Goal: Task Accomplishment & Management: Use online tool/utility

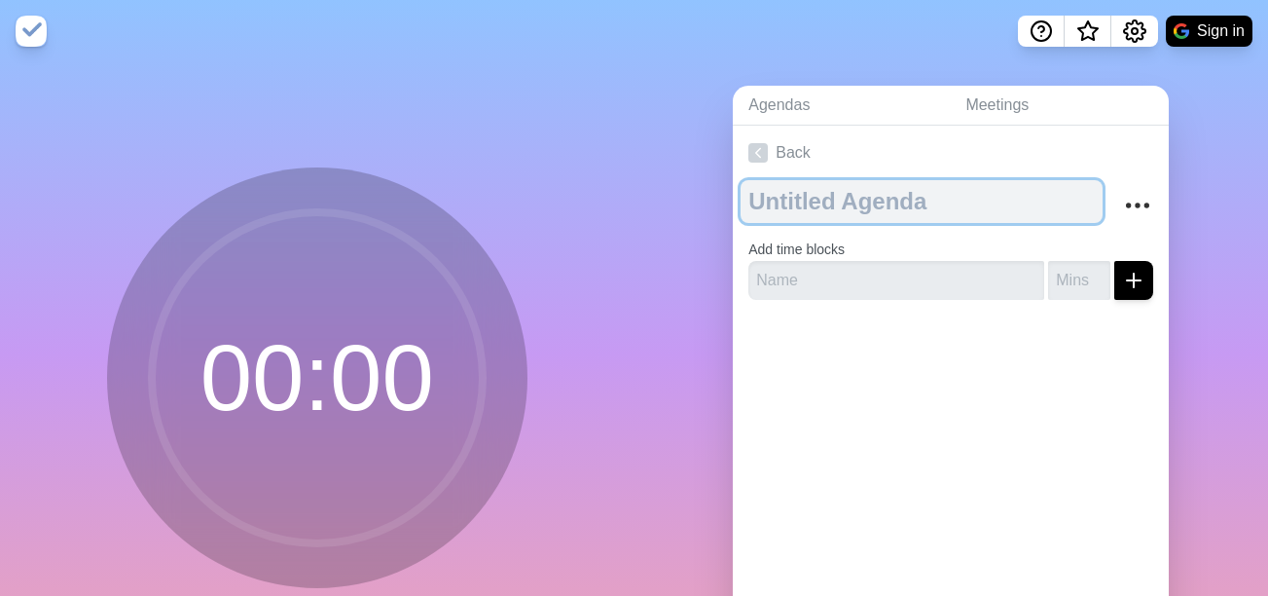
click at [842, 202] on textarea at bounding box center [922, 201] width 362 height 43
type textarea "NCT"
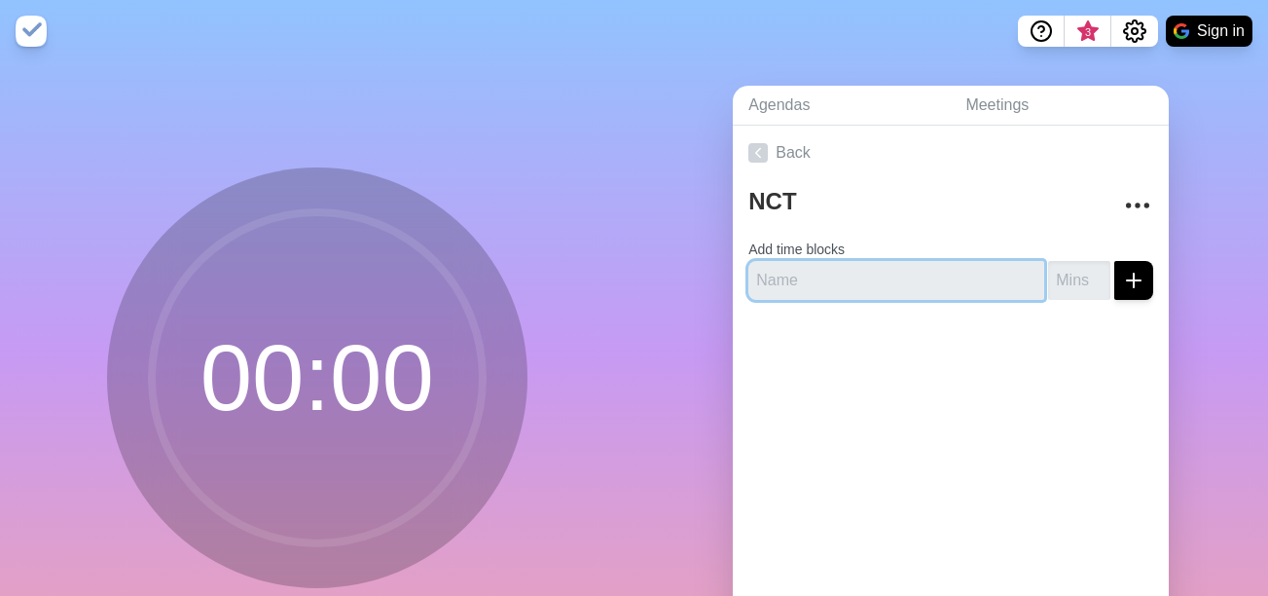
click at [834, 286] on input "text" at bounding box center [896, 280] width 296 height 39
type input "Welcome"
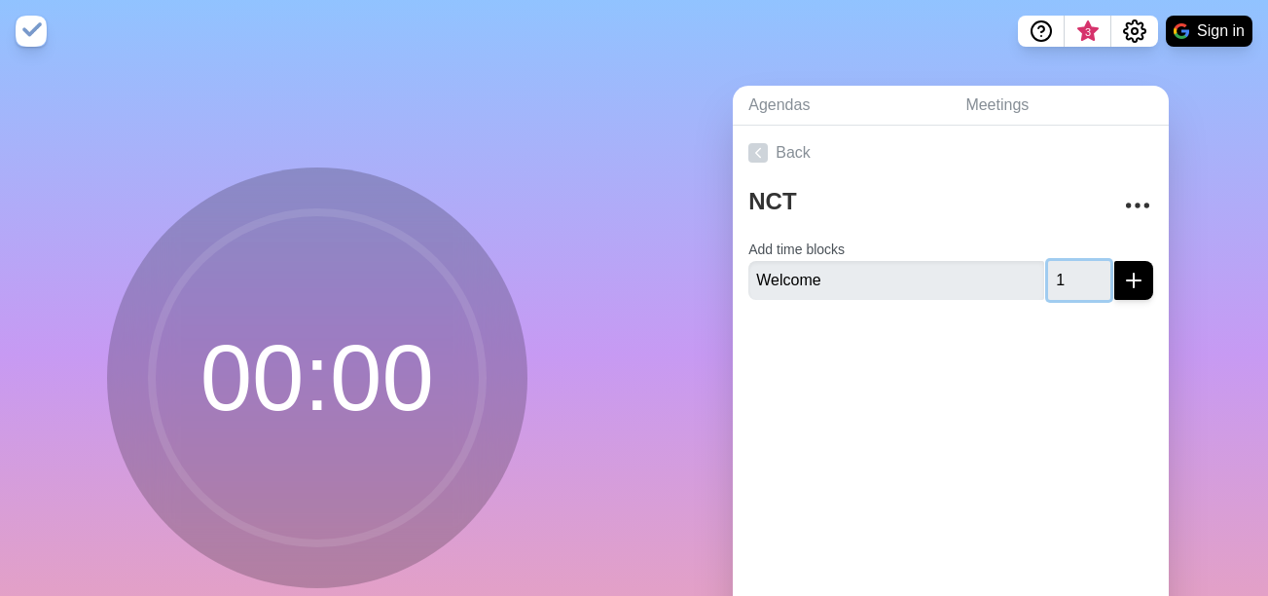
click at [1076, 273] on input "1" at bounding box center [1079, 280] width 62 height 39
click at [1076, 273] on input "2" at bounding box center [1079, 280] width 62 height 39
click at [1076, 273] on input "3" at bounding box center [1079, 280] width 62 height 39
click at [1076, 273] on input "4" at bounding box center [1079, 280] width 62 height 39
type input "5"
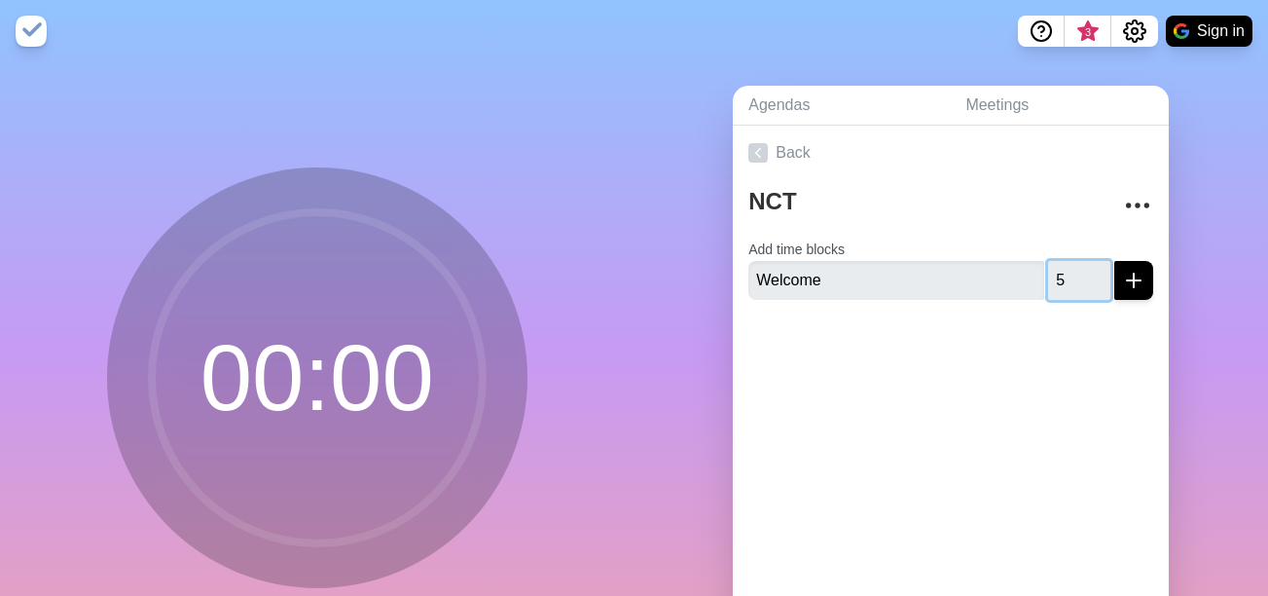
click at [1076, 273] on input "5" at bounding box center [1079, 280] width 62 height 39
click at [1122, 282] on icon "submit" at bounding box center [1133, 280] width 23 height 23
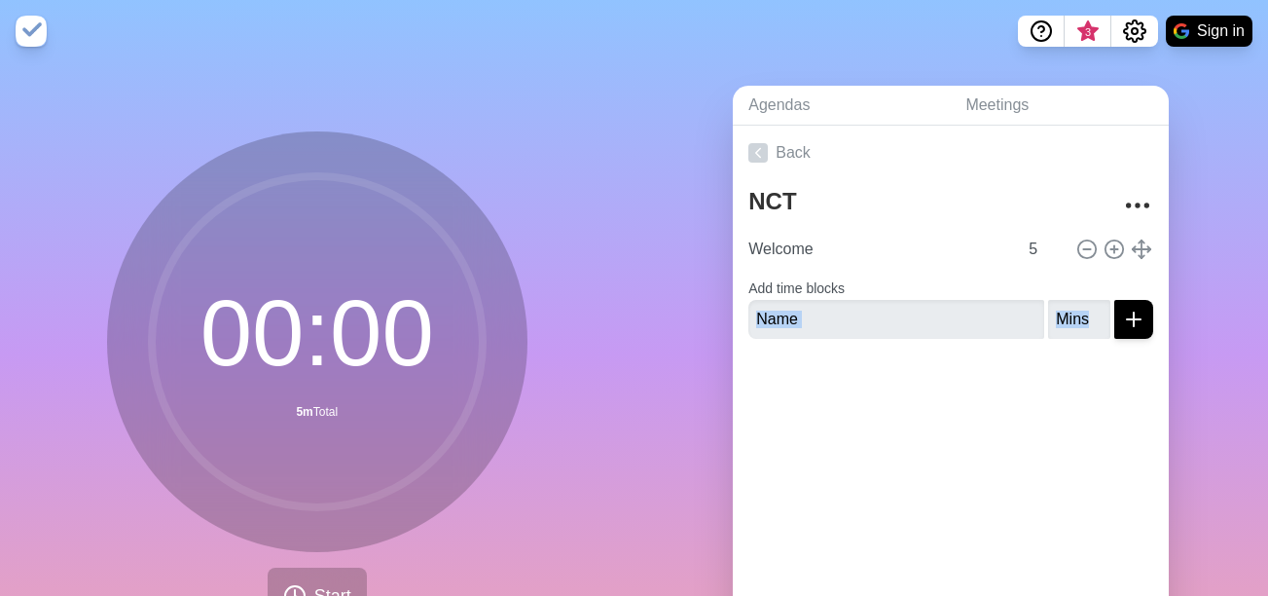
drag, startPoint x: 1114, startPoint y: 282, endPoint x: 807, endPoint y: 376, distance: 321.4
click at [807, 376] on div "Back NCT Welcome 5 Add time blocks" at bounding box center [951, 398] width 436 height 544
drag, startPoint x: 807, startPoint y: 376, endPoint x: 799, endPoint y: 327, distance: 49.3
click at [799, 327] on input "text" at bounding box center [896, 319] width 296 height 39
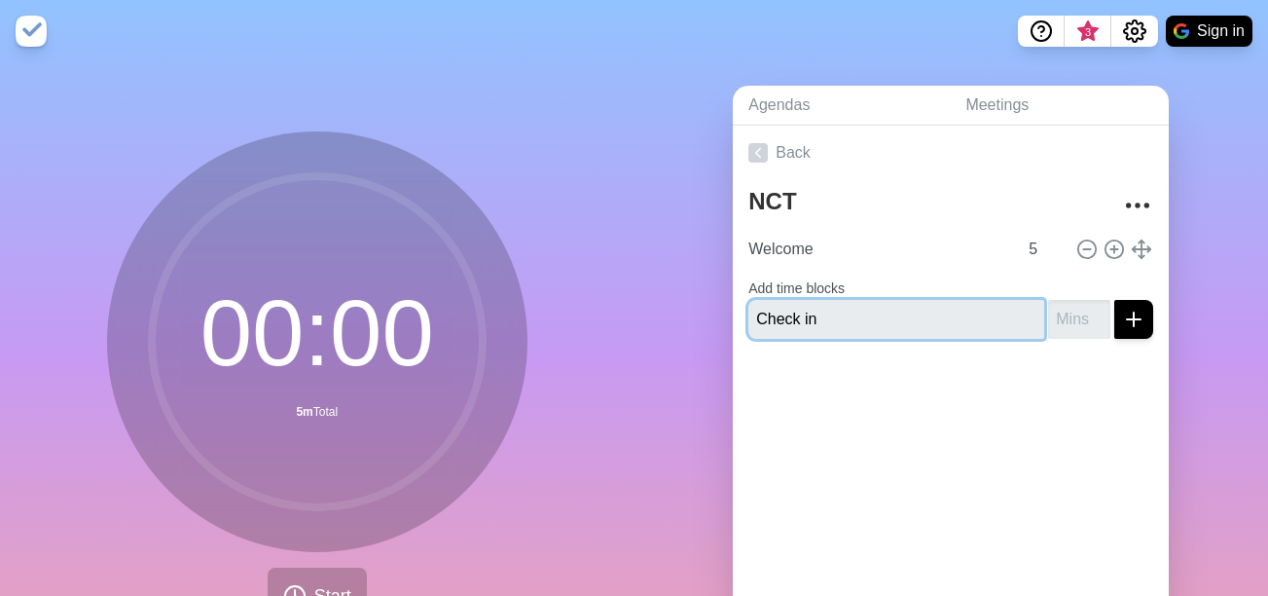
type input "Check in"
click at [1071, 319] on input "-1" at bounding box center [1079, 319] width 62 height 39
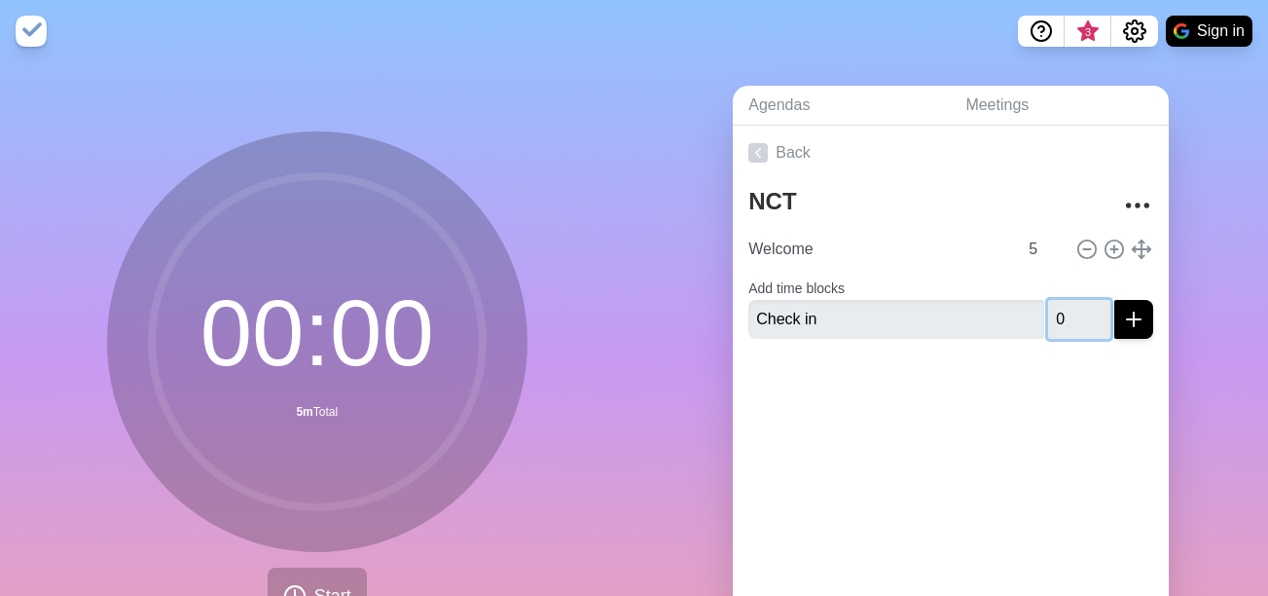
click at [1077, 313] on input "0" at bounding box center [1079, 319] width 62 height 39
click at [1077, 313] on input "1" at bounding box center [1079, 319] width 62 height 39
click at [1077, 313] on input "2" at bounding box center [1079, 319] width 62 height 39
click at [1077, 313] on input "3" at bounding box center [1079, 319] width 62 height 39
click at [1077, 313] on input "4" at bounding box center [1079, 319] width 62 height 39
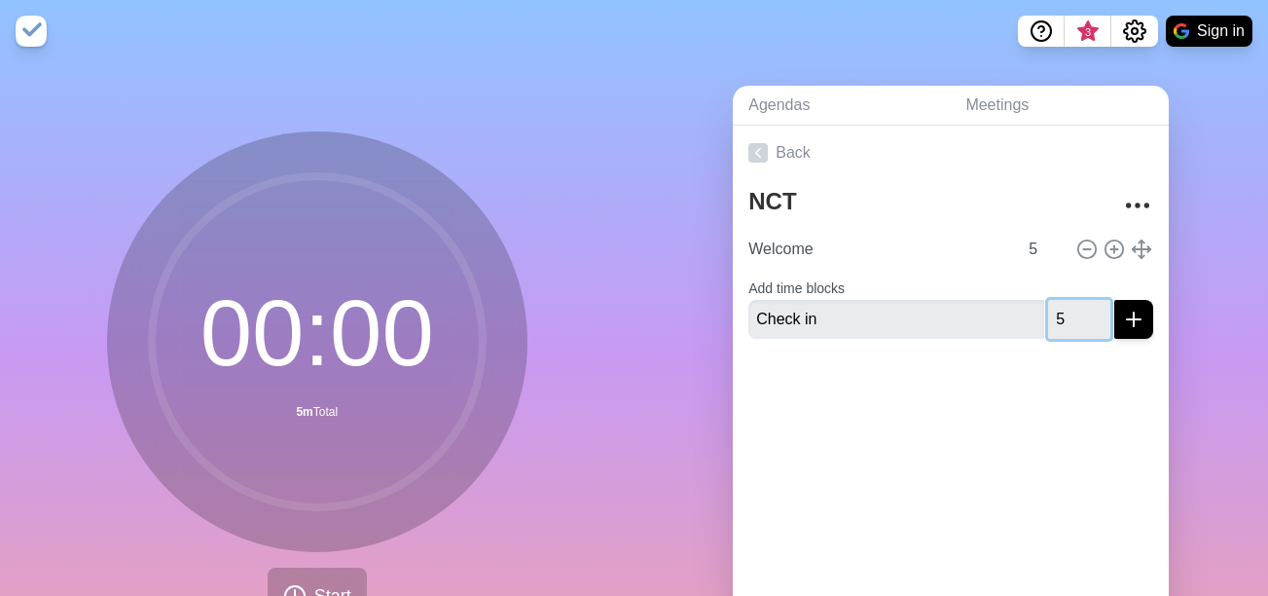
click at [1077, 313] on input "5" at bounding box center [1079, 319] width 62 height 39
click at [1077, 313] on input "6" at bounding box center [1079, 319] width 62 height 39
click at [1077, 313] on input "7" at bounding box center [1079, 319] width 62 height 39
click at [1077, 313] on input "10" at bounding box center [1079, 319] width 62 height 39
click at [1077, 313] on input "11" at bounding box center [1079, 319] width 62 height 39
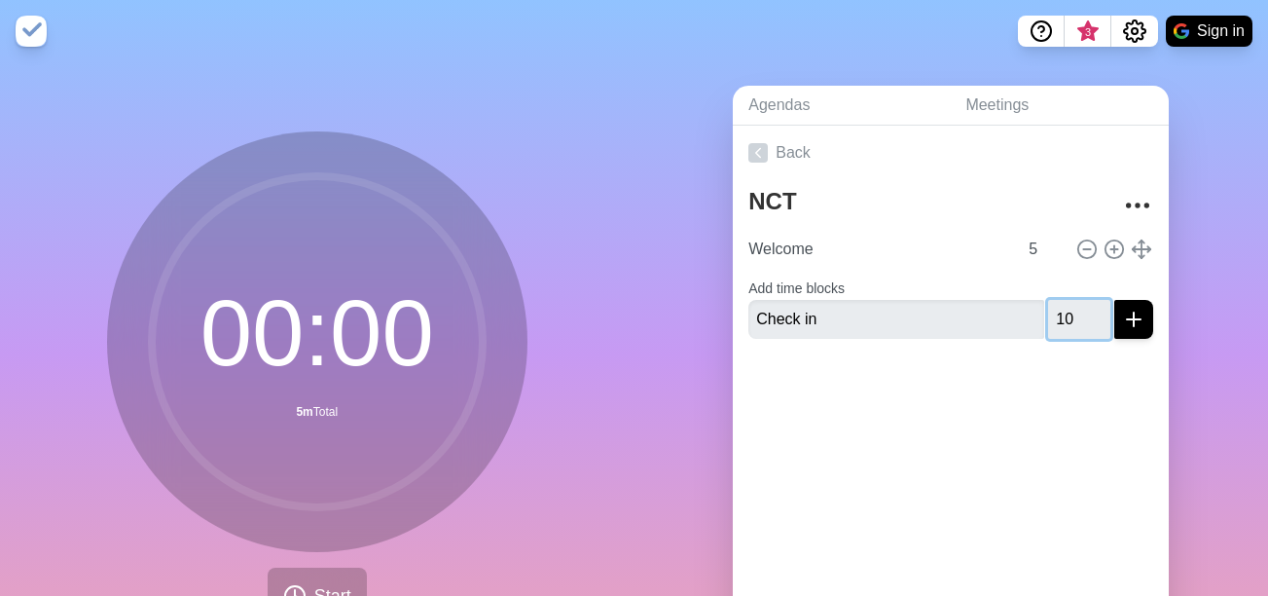
type input "10"
click at [1077, 326] on input "10" at bounding box center [1079, 319] width 62 height 39
click at [1125, 324] on button "submit" at bounding box center [1133, 319] width 39 height 39
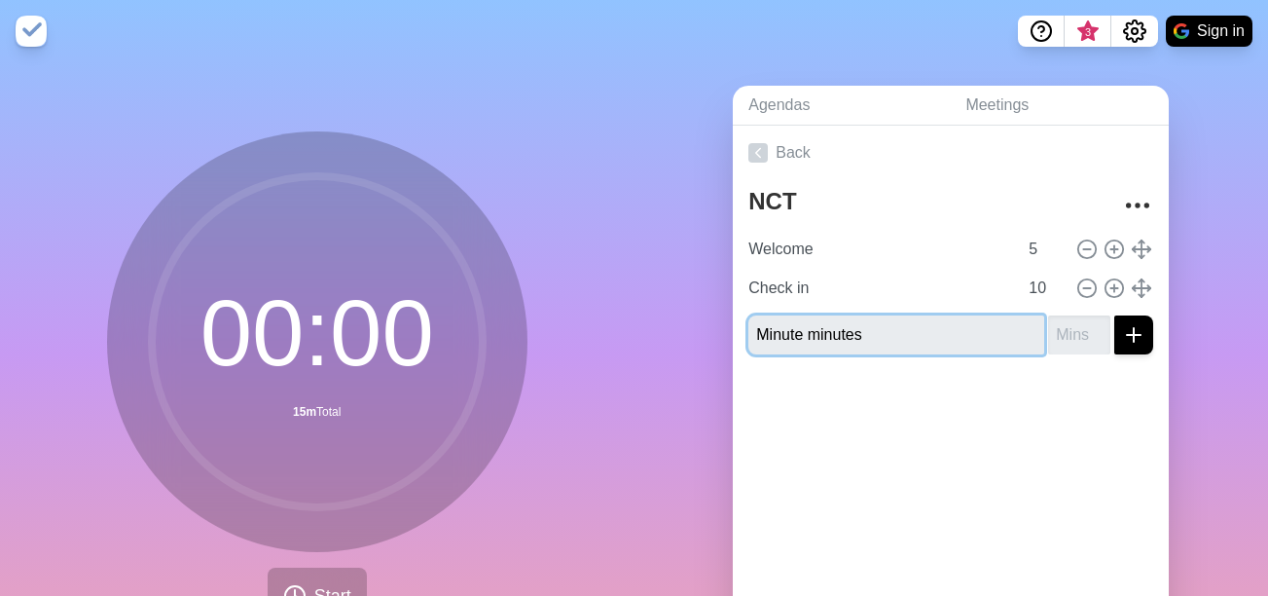
type input "Minute minutes"
click at [1080, 328] on input "1" at bounding box center [1079, 334] width 62 height 39
click at [1080, 333] on input "2" at bounding box center [1079, 334] width 62 height 39
click at [1080, 333] on input "3" at bounding box center [1079, 334] width 62 height 39
click at [1080, 333] on input "4" at bounding box center [1079, 334] width 62 height 39
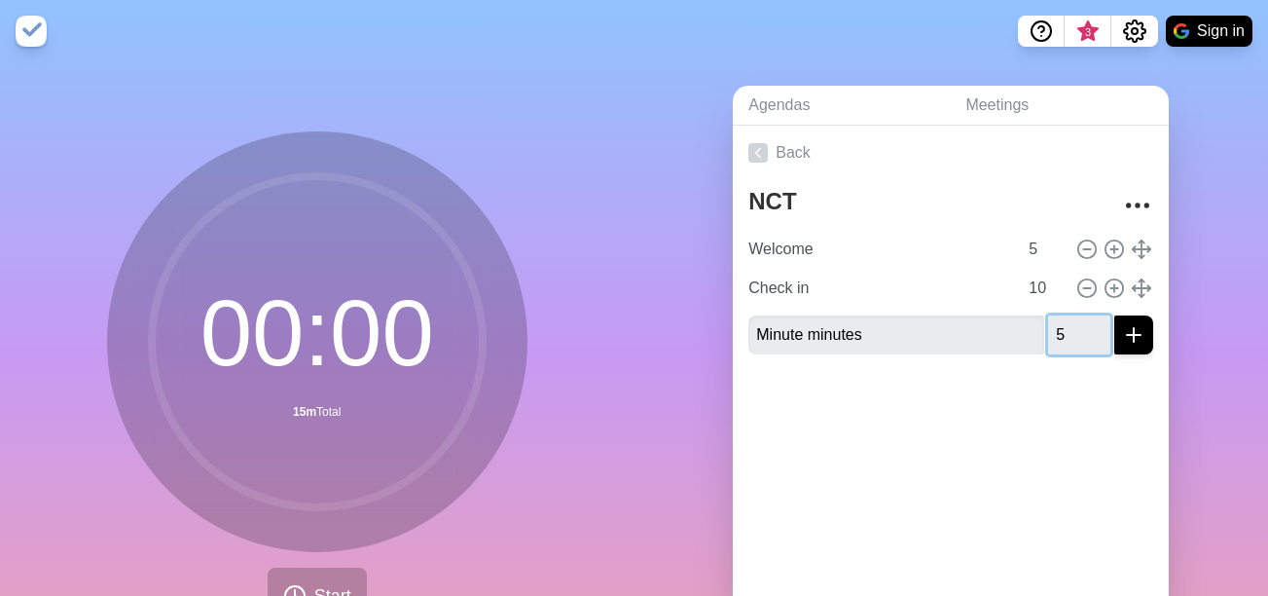
click at [1080, 333] on input "5" at bounding box center [1079, 334] width 62 height 39
click at [1076, 332] on input "6" at bounding box center [1079, 334] width 62 height 39
click at [1076, 332] on input "7" at bounding box center [1079, 334] width 62 height 39
click at [1076, 332] on input "8" at bounding box center [1079, 334] width 62 height 39
click at [1076, 332] on input "9" at bounding box center [1079, 334] width 62 height 39
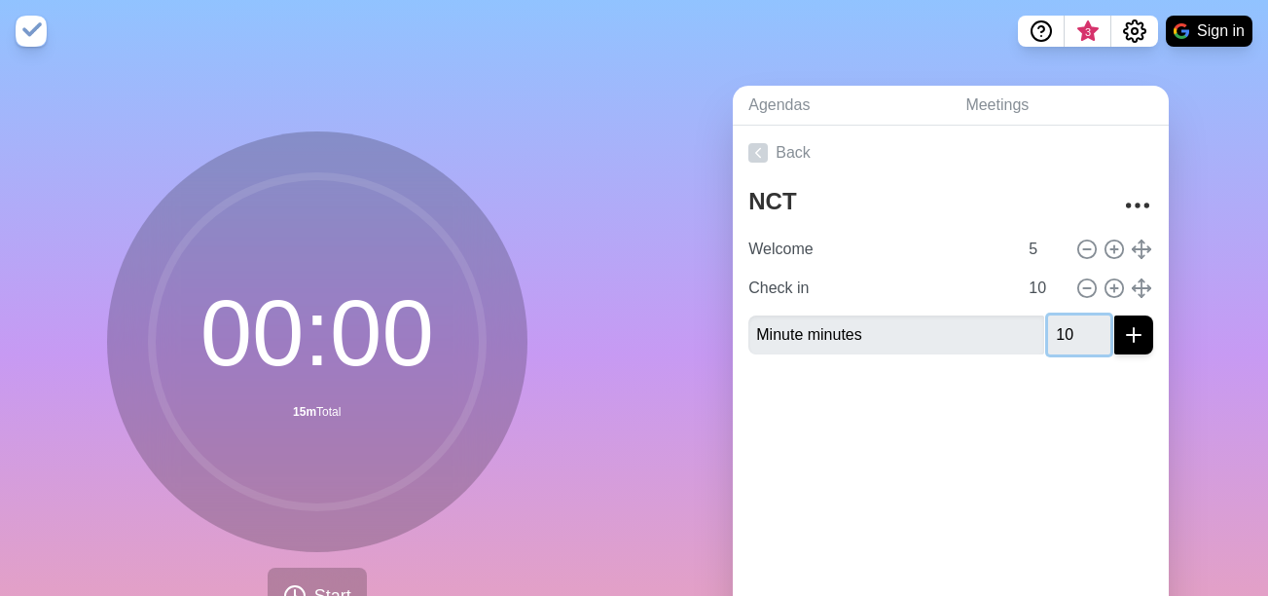
type input "10"
click at [1076, 332] on input "10" at bounding box center [1079, 334] width 62 height 39
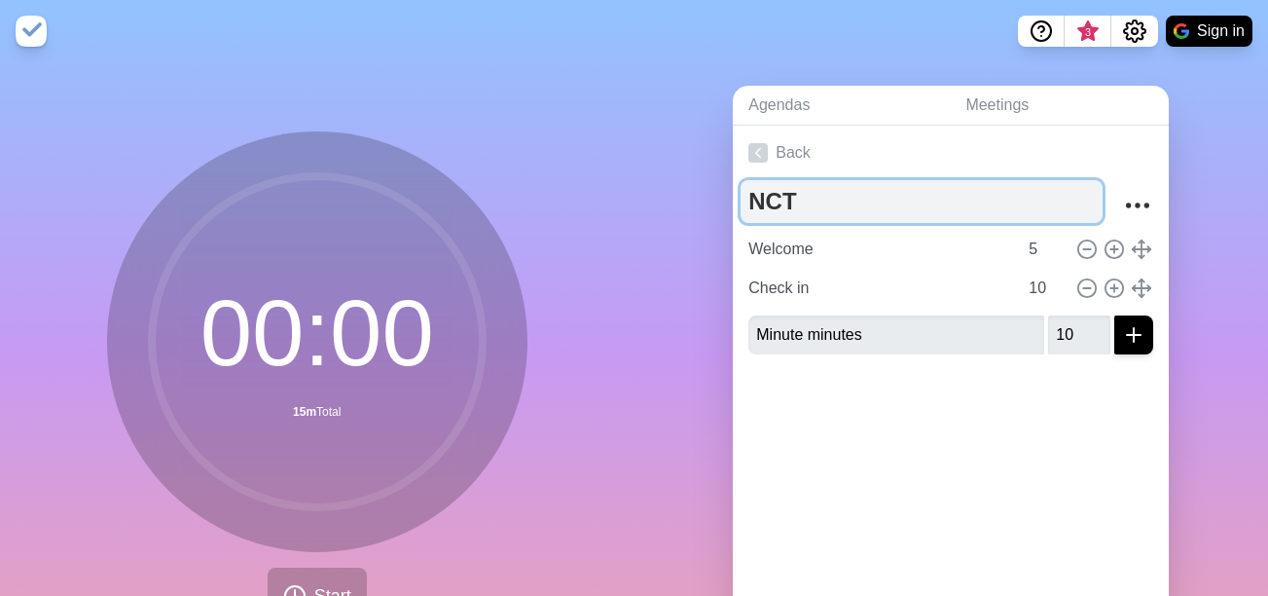
click at [794, 198] on textarea "NCT" at bounding box center [922, 201] width 362 height 43
type textarea "NCT [DATE]"
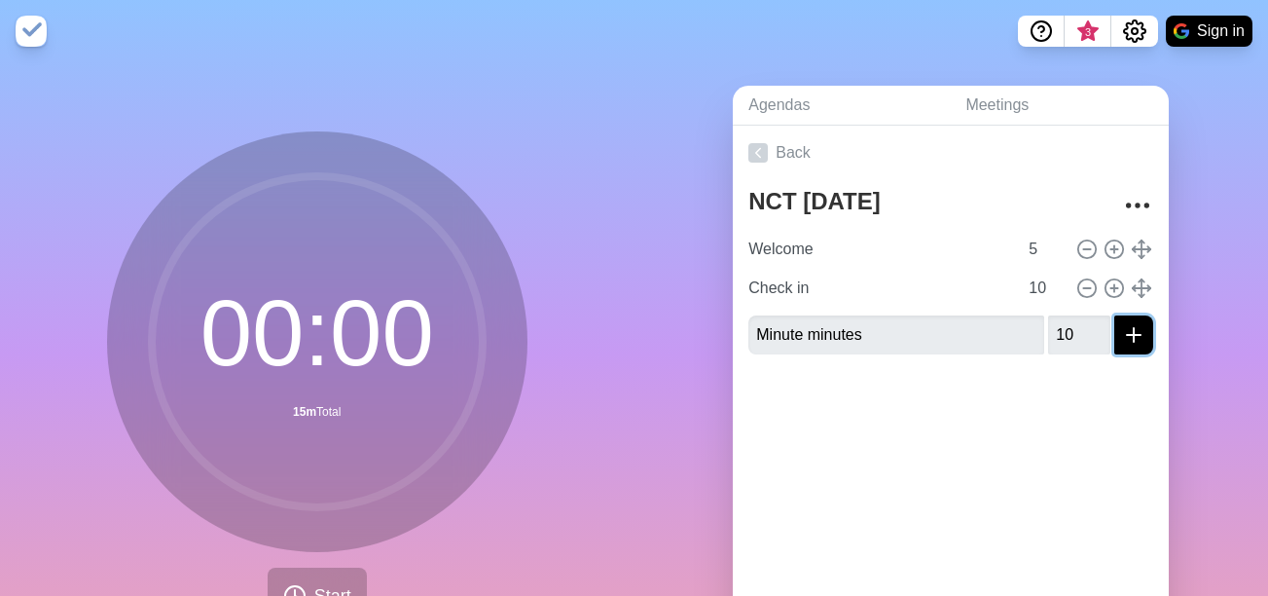
click at [1122, 333] on icon "submit" at bounding box center [1133, 334] width 23 height 23
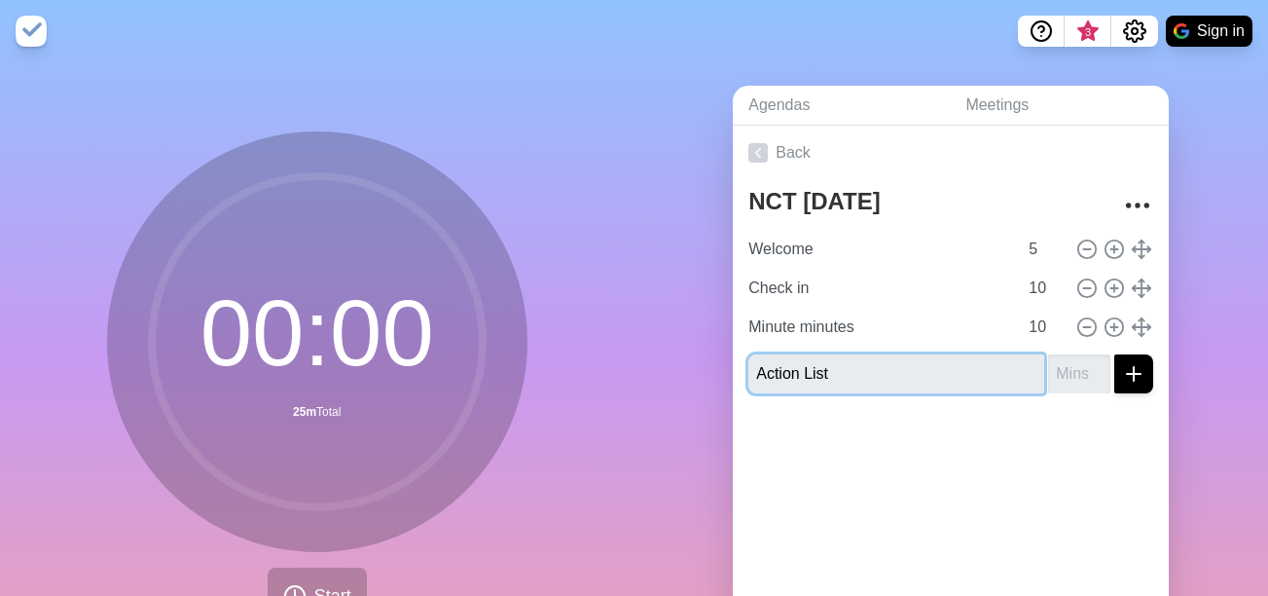
type input "Action List"
click at [1066, 371] on input "number" at bounding box center [1079, 373] width 62 height 39
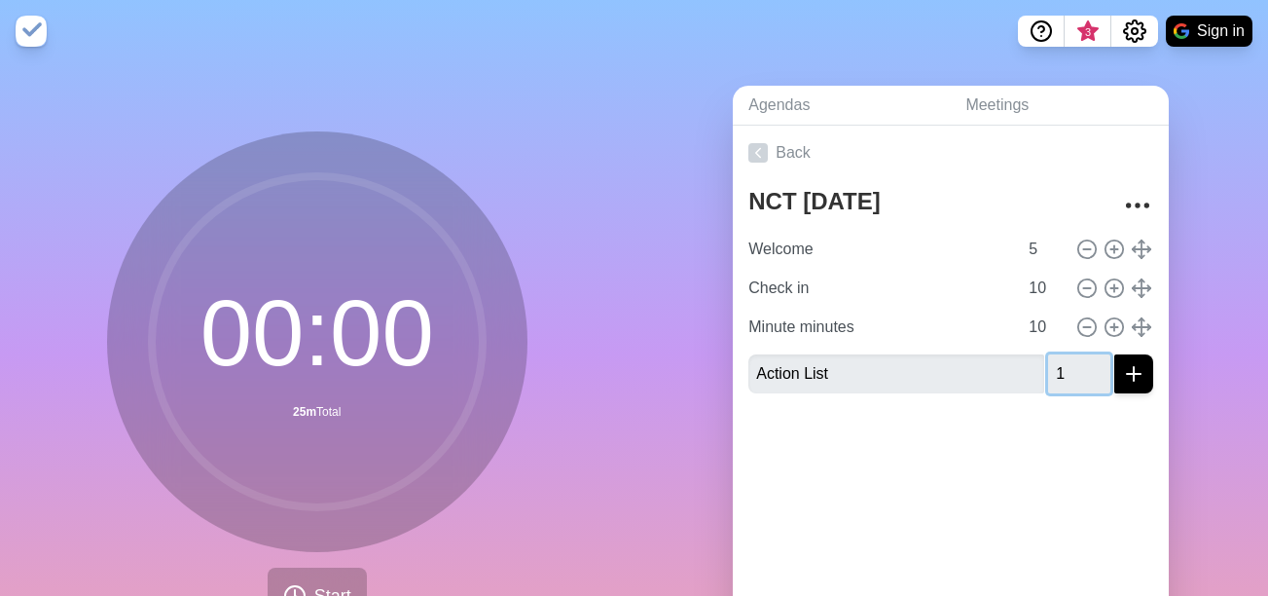
click at [1072, 369] on input "1" at bounding box center [1079, 373] width 62 height 39
click at [1072, 369] on input "2" at bounding box center [1079, 373] width 62 height 39
click at [1072, 369] on input "3" at bounding box center [1079, 373] width 62 height 39
click at [1072, 369] on input "4" at bounding box center [1079, 373] width 62 height 39
click at [1072, 369] on input "55" at bounding box center [1079, 373] width 62 height 39
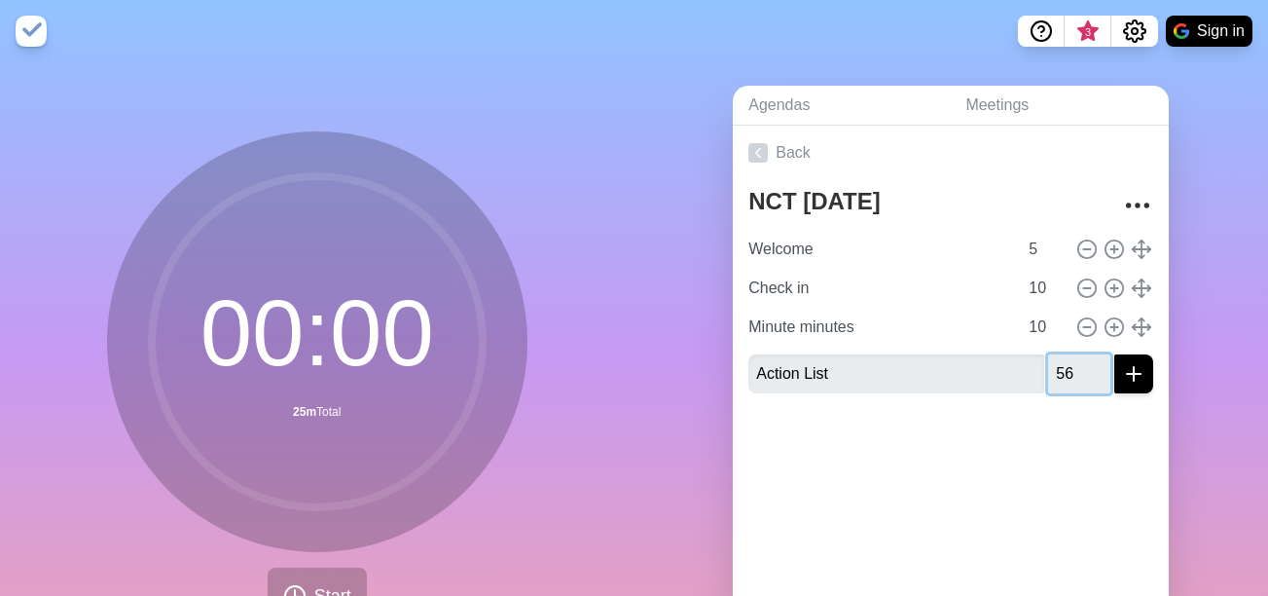
click at [1072, 369] on input "56" at bounding box center [1079, 373] width 62 height 39
click at [1072, 369] on input "57" at bounding box center [1079, 373] width 62 height 39
click at [1072, 369] on input "58" at bounding box center [1079, 373] width 62 height 39
click at [1072, 369] on input "59" at bounding box center [1079, 373] width 62 height 39
type input "60"
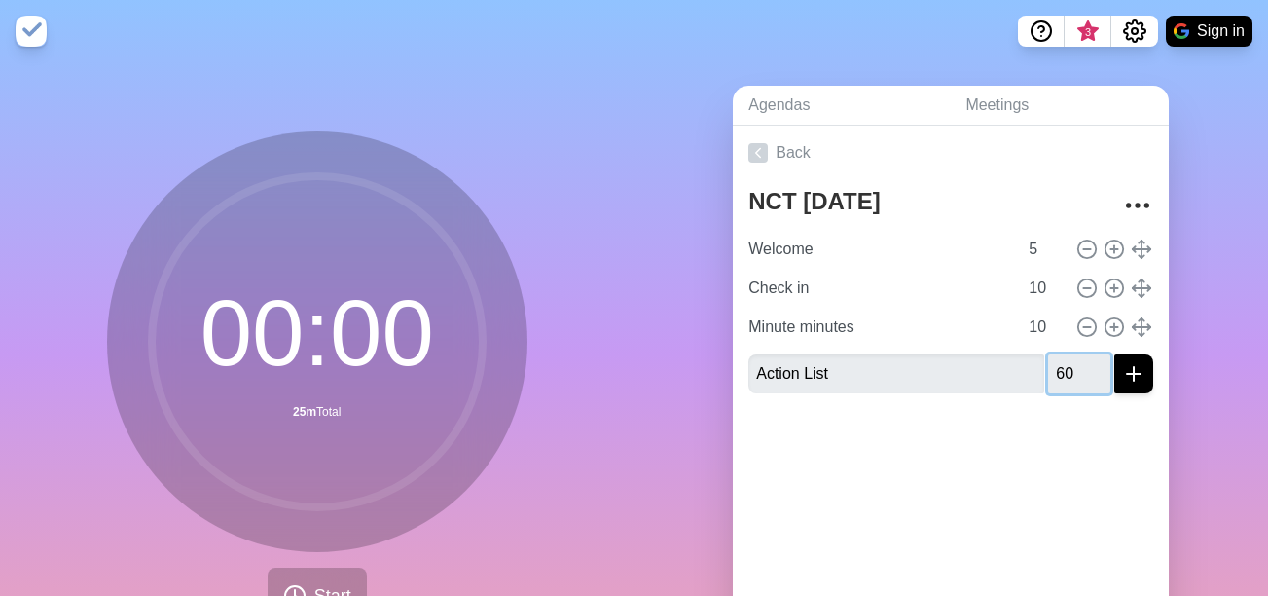
click at [1072, 369] on input "60" at bounding box center [1079, 373] width 62 height 39
click at [1134, 368] on line "submit" at bounding box center [1134, 374] width 0 height 14
